Goal: Communication & Community: Ask a question

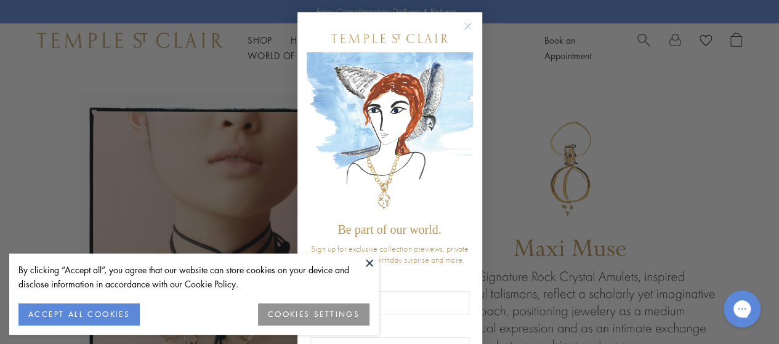
click at [464, 28] on circle "Close dialog" at bounding box center [467, 26] width 15 height 15
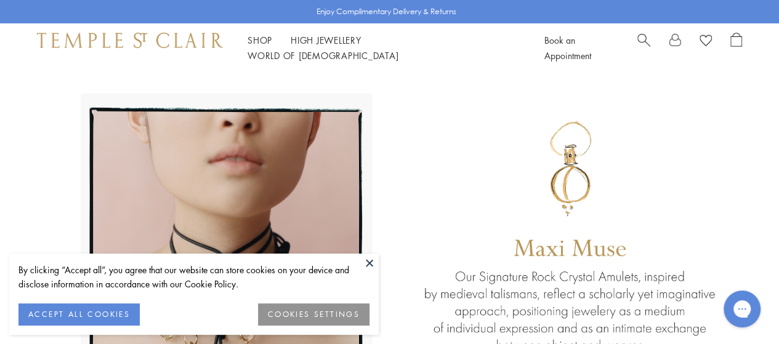
click at [370, 264] on button at bounding box center [369, 263] width 18 height 18
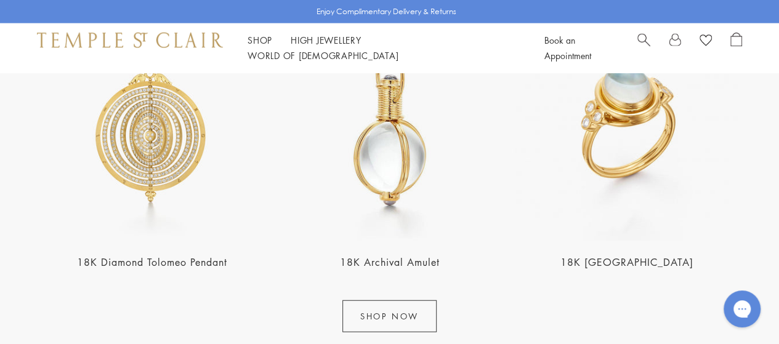
scroll to position [1382, 0]
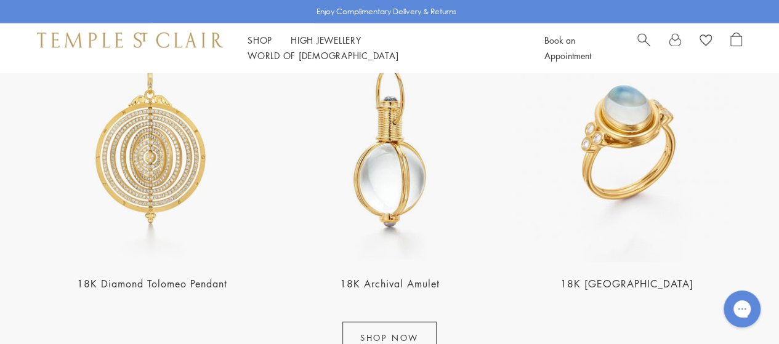
click at [164, 152] on img at bounding box center [152, 147] width 230 height 230
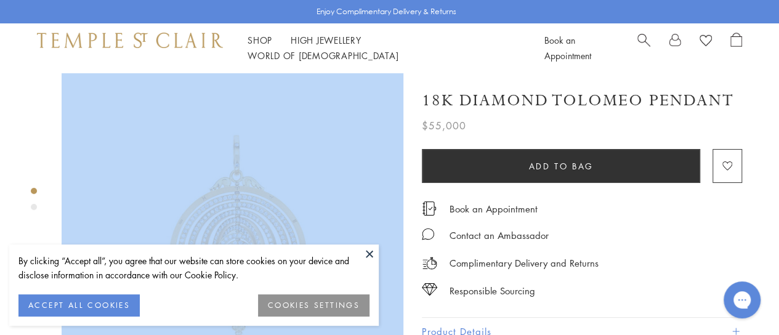
drag, startPoint x: 419, startPoint y: 95, endPoint x: 470, endPoint y: 105, distance: 52.0
click at [422, 97] on h1 "18K Diamond Tolomeo Pendant" at bounding box center [578, 101] width 312 height 22
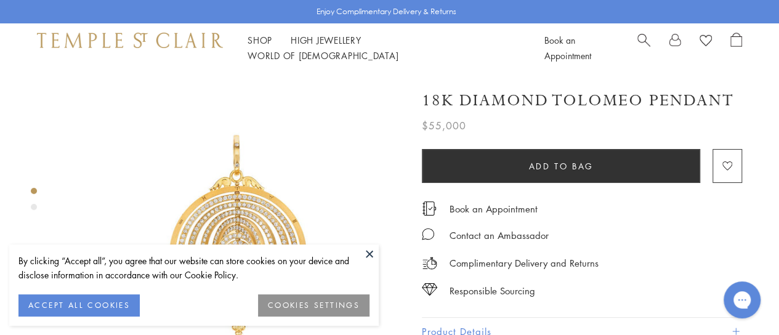
drag, startPoint x: 422, startPoint y: 97, endPoint x: 696, endPoint y: 104, distance: 274.0
click at [696, 104] on h1 "18K Diamond Tolomeo Pendant" at bounding box center [578, 101] width 312 height 22
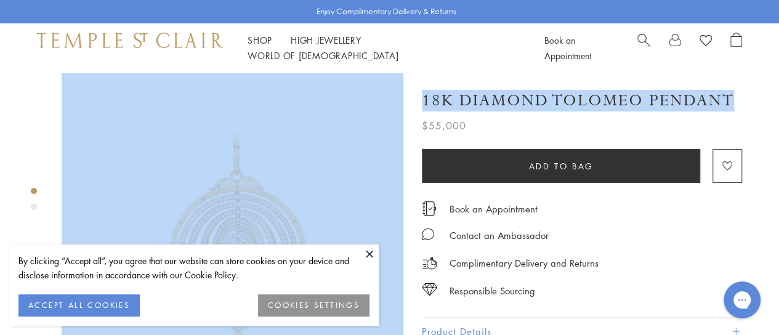
drag, startPoint x: 4, startPoint y: 136, endPoint x: 739, endPoint y: 92, distance: 736.3
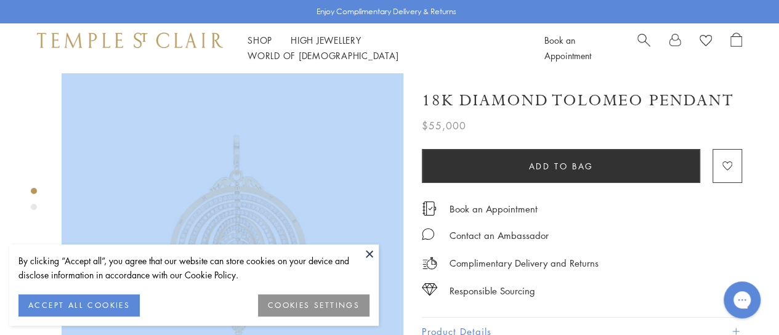
copy div "SEE RECOMMENDED CHAIN PAIRINGS 18K Diamond Tolomeo Pendant"
click at [103, 302] on button "ACCEPT ALL COOKIES" at bounding box center [78, 305] width 121 height 22
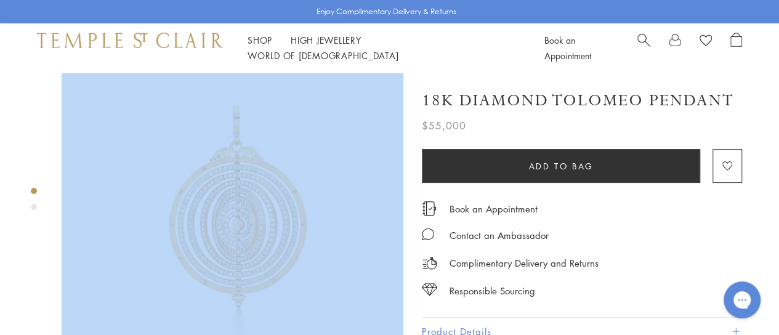
scroll to position [25, 0]
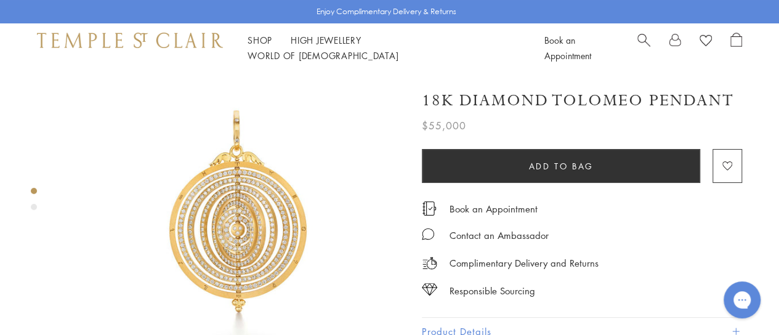
click at [517, 71] on div "Shop Shop Categories Amulets Pendants & Charms Lockets Chains & Leather Cords E…" at bounding box center [389, 47] width 779 height 49
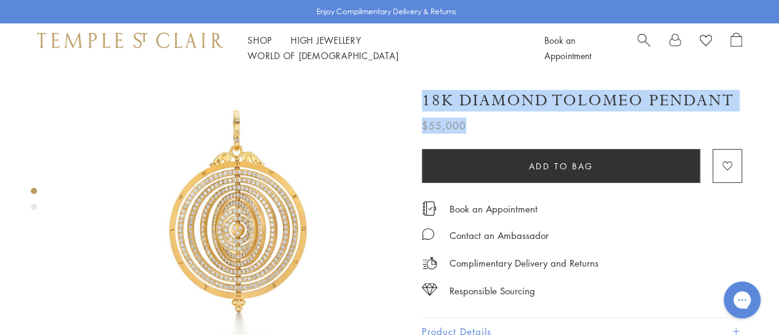
drag, startPoint x: 423, startPoint y: 98, endPoint x: 752, endPoint y: 94, distance: 329.4
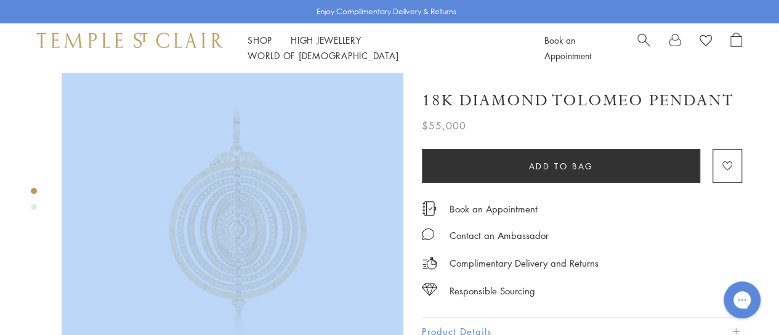
drag, startPoint x: 40, startPoint y: 86, endPoint x: 294, endPoint y: 127, distance: 257.1
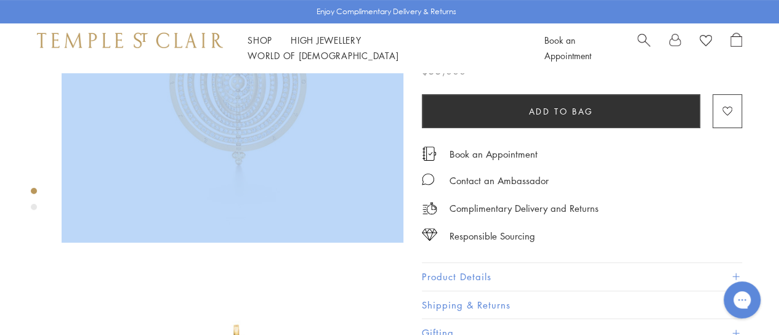
scroll to position [222, 0]
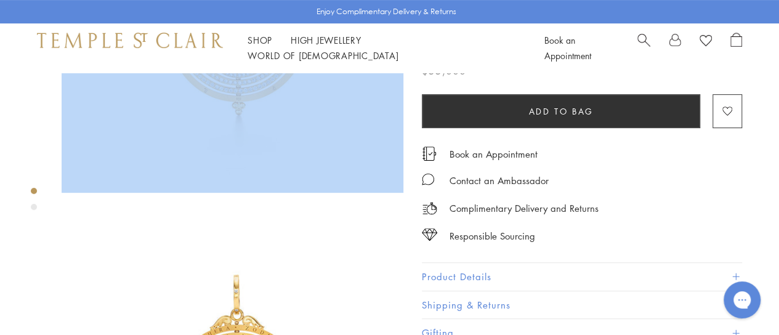
copy div
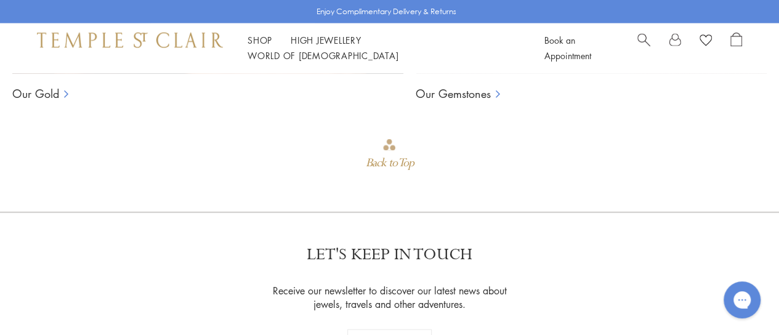
scroll to position [1650, 0]
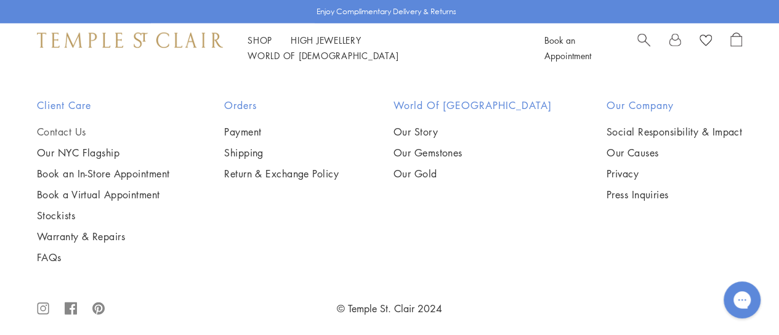
click at [82, 125] on link "Contact Us" at bounding box center [103, 132] width 132 height 14
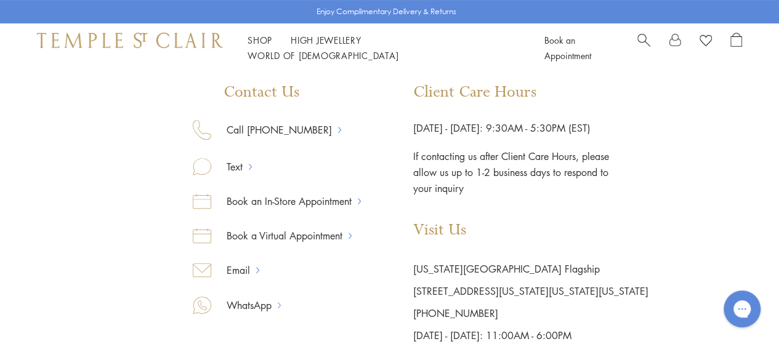
scroll to position [180, 0]
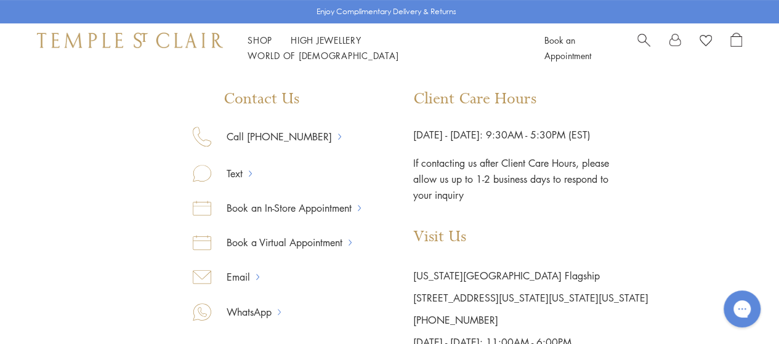
click at [745, 313] on icon "Open gorgias live chat" at bounding box center [741, 308] width 13 height 13
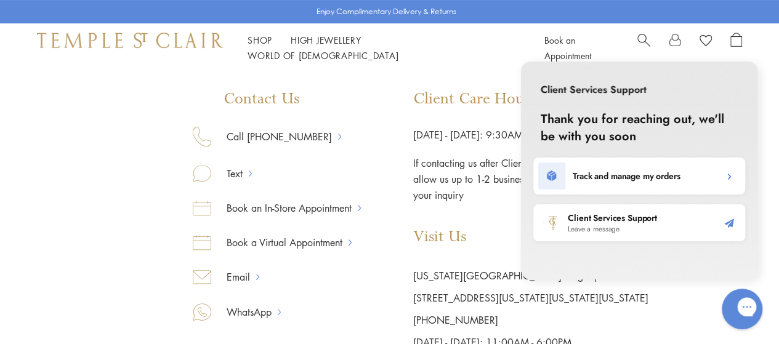
scroll to position [0, 0]
click at [648, 226] on h2 "Leave a message" at bounding box center [612, 229] width 89 height 10
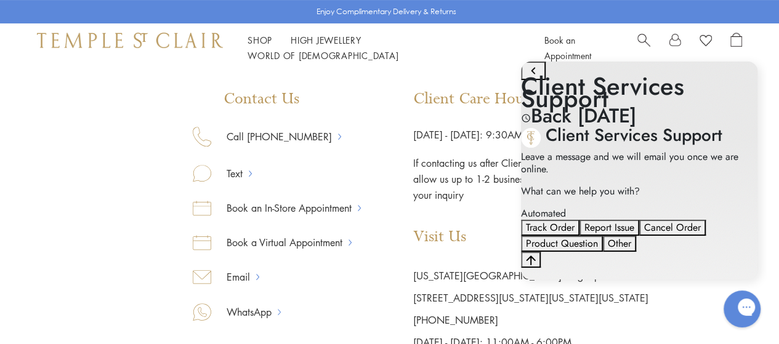
scroll to position [97, 0]
click at [636, 236] on button "Other" at bounding box center [619, 244] width 33 height 16
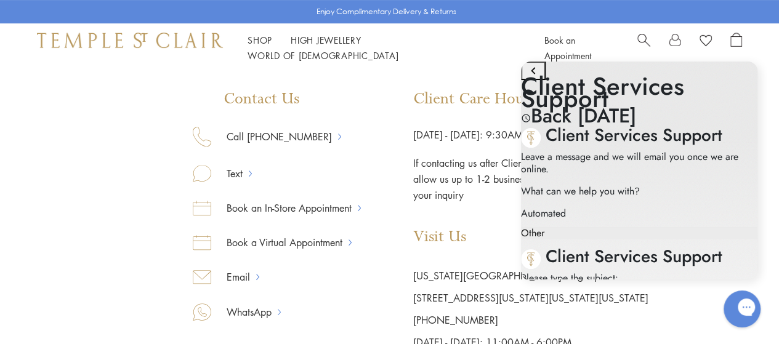
scroll to position [190, 0]
click at [624, 307] on input "Subject" at bounding box center [572, 315] width 103 height 16
type input "*******"
click button "Submit Subject" at bounding box center [636, 316] width 25 height 18
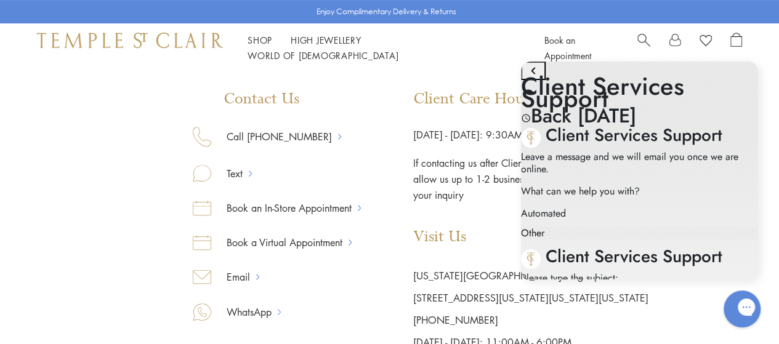
type textarea "**********"
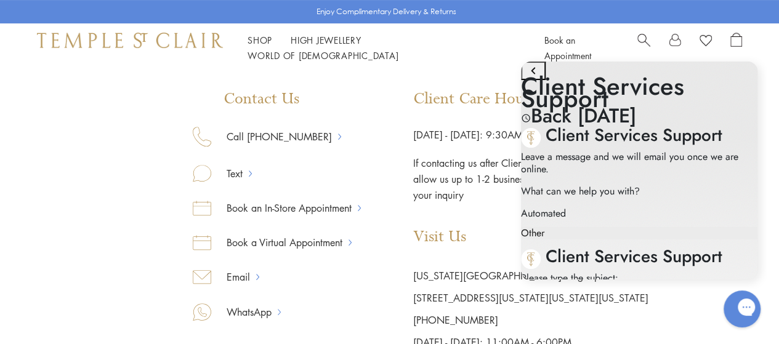
drag, startPoint x: 668, startPoint y: 210, endPoint x: 613, endPoint y: 208, distance: 55.4
type input "**********"
